Goal: Find contact information: Find contact information

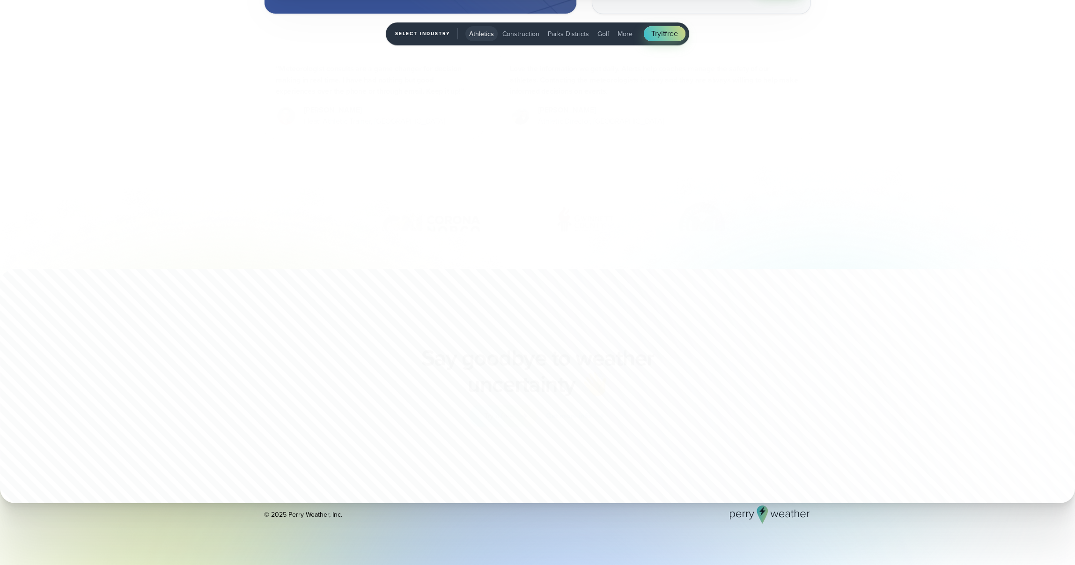
scroll to position [3465, 0]
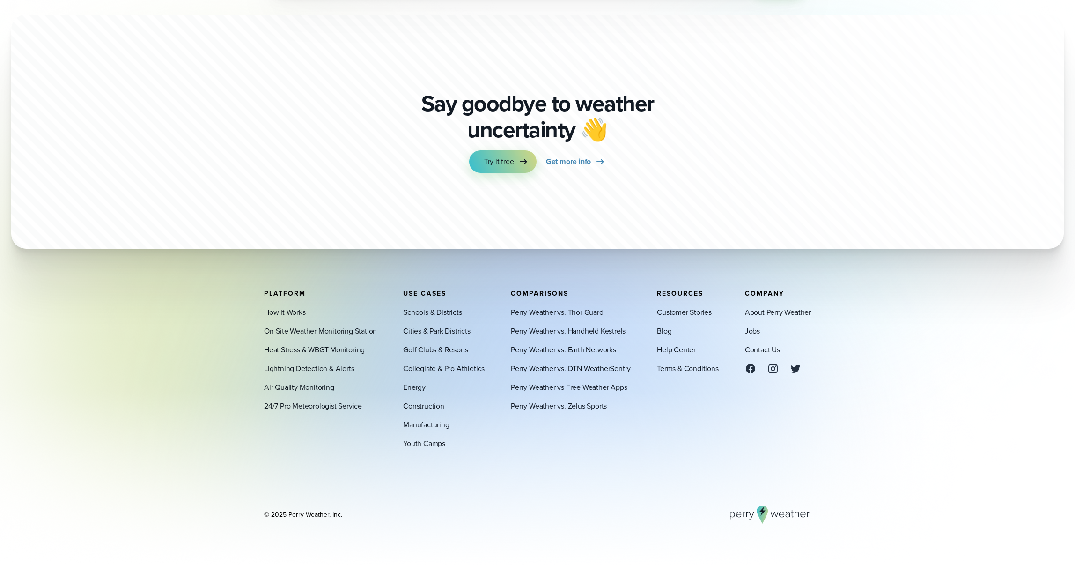
click at [770, 345] on link "Contact Us" at bounding box center [762, 349] width 35 height 11
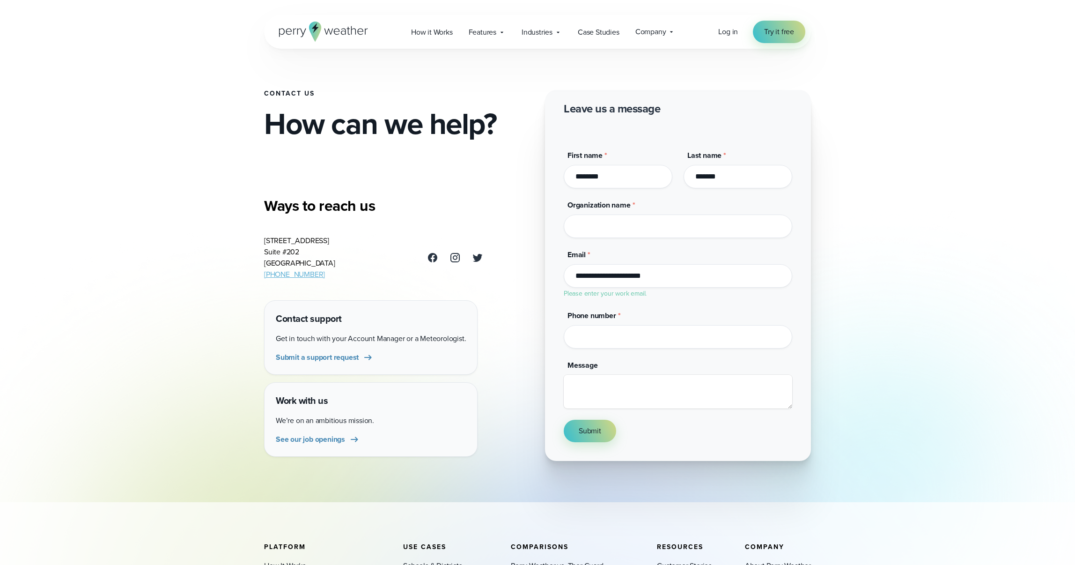
click at [962, 127] on div "Open Menu Log in Try it free How it Works" at bounding box center [537, 409] width 1075 height 819
